Goal: Navigation & Orientation: Go to known website

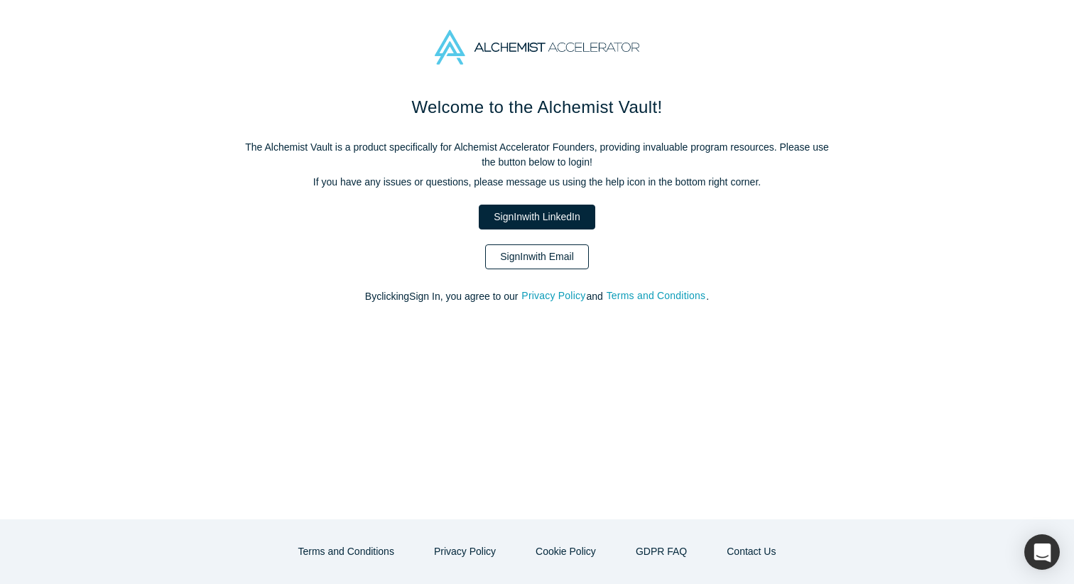
click at [487, 254] on link "Sign In with Email" at bounding box center [537, 256] width 104 height 25
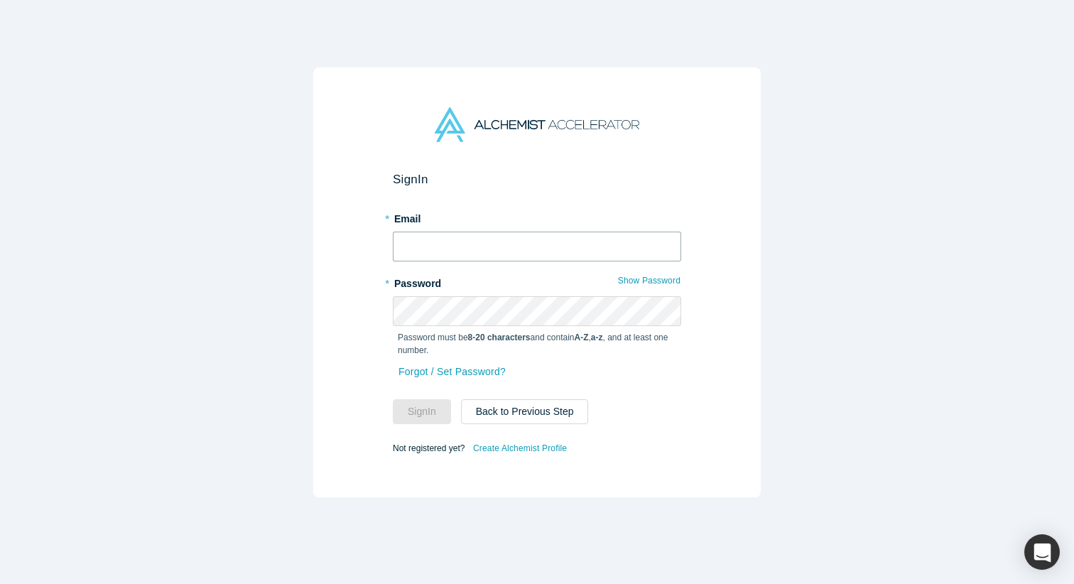
click at [487, 254] on input "text" at bounding box center [537, 247] width 288 height 30
type input "[EMAIL_ADDRESS][DOMAIN_NAME]"
click at [393, 399] on button "Sign In" at bounding box center [422, 411] width 58 height 25
